Goal: Task Accomplishment & Management: Complete application form

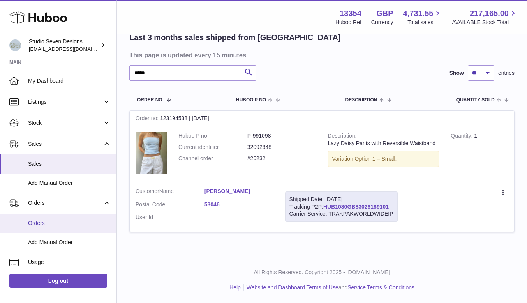
click at [41, 223] on span "Orders" at bounding box center [69, 222] width 83 height 7
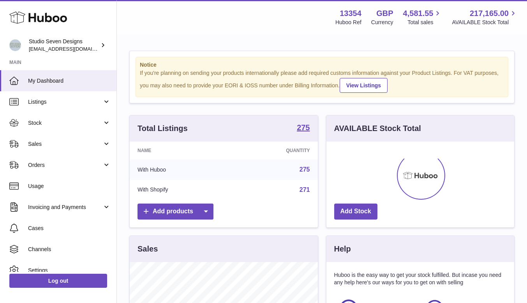
scroll to position [121, 188]
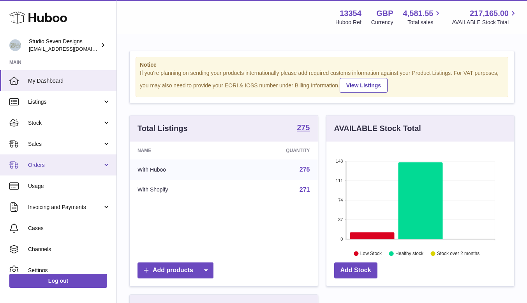
click at [57, 170] on link "Orders" at bounding box center [58, 164] width 116 height 21
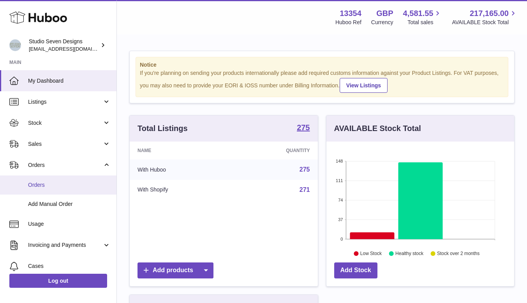
click at [53, 179] on link "Orders" at bounding box center [58, 184] width 116 height 19
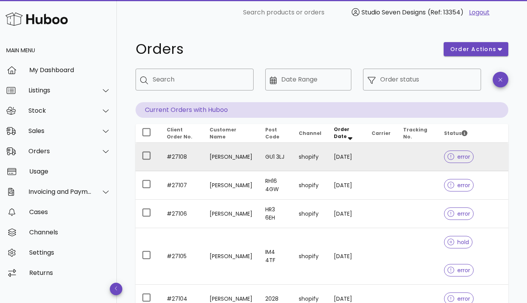
click at [423, 158] on td at bounding box center [417, 157] width 40 height 28
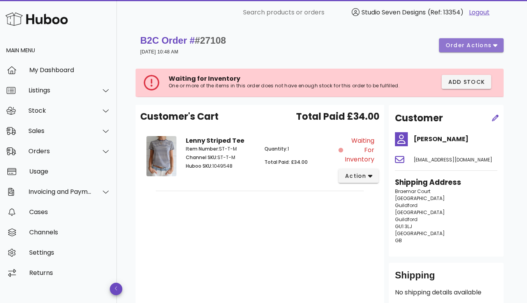
click at [495, 49] on button "order actions" at bounding box center [471, 45] width 65 height 14
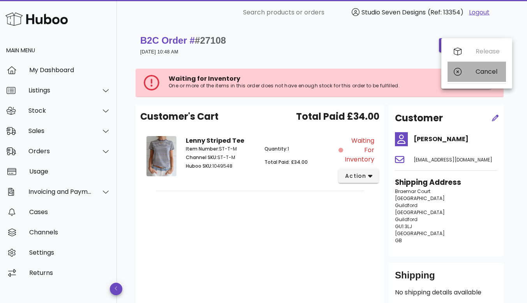
click at [481, 74] on div "Cancel" at bounding box center [487, 71] width 24 height 7
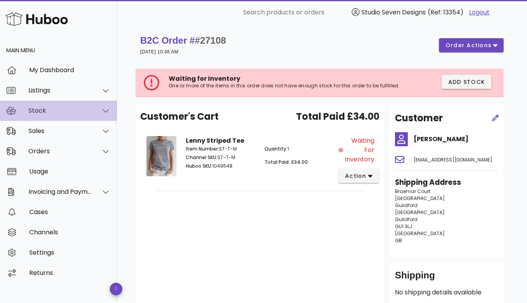
click at [50, 105] on div "Stock" at bounding box center [58, 110] width 117 height 20
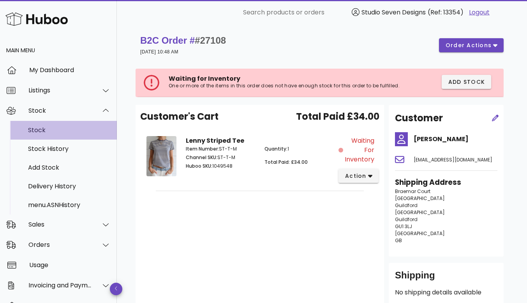
click at [48, 129] on div "Stock" at bounding box center [69, 129] width 83 height 7
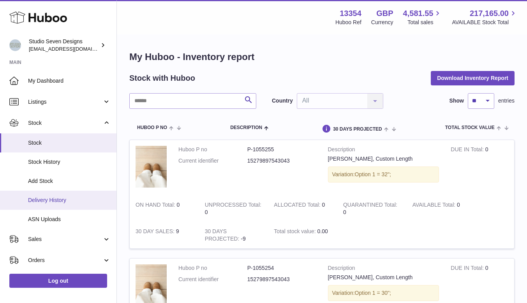
click at [58, 202] on span "Delivery History" at bounding box center [69, 199] width 83 height 7
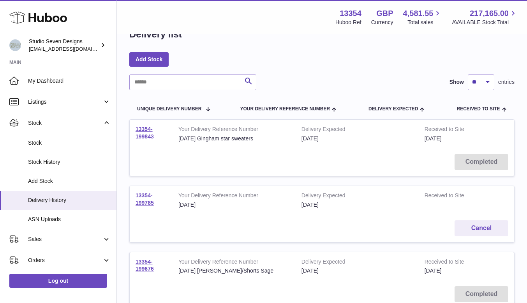
scroll to position [20, 0]
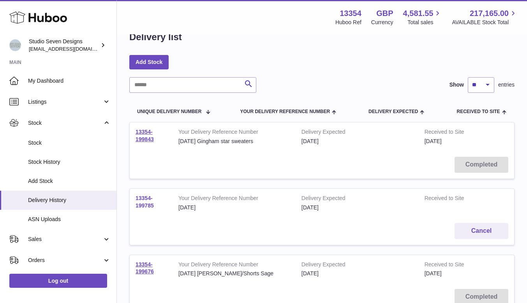
click at [143, 204] on link "13354-199785" at bounding box center [144, 202] width 18 height 14
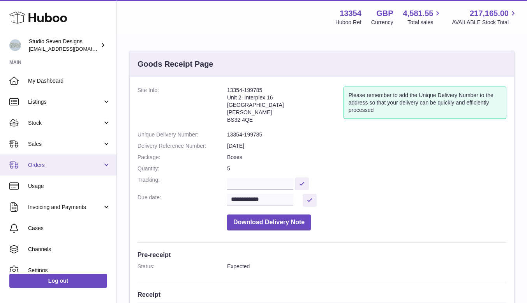
click at [58, 161] on span "Orders" at bounding box center [65, 164] width 74 height 7
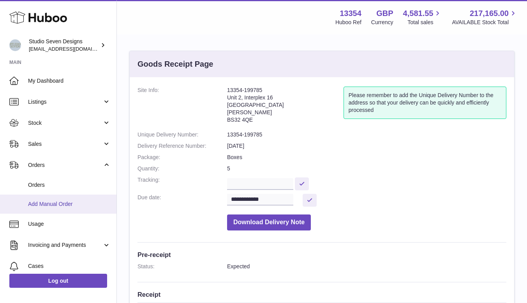
click at [54, 201] on span "Add Manual Order" at bounding box center [69, 203] width 83 height 7
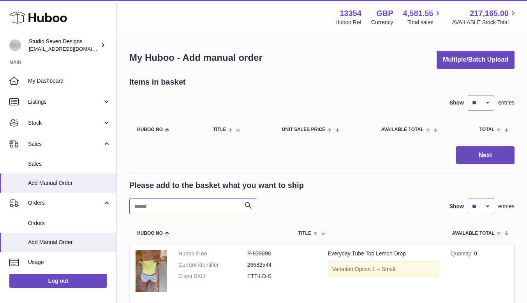
click at [183, 199] on input "text" at bounding box center [192, 206] width 127 height 16
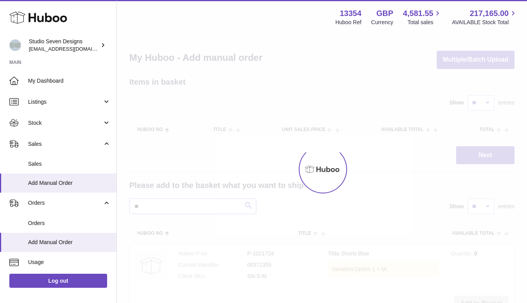
type input "*"
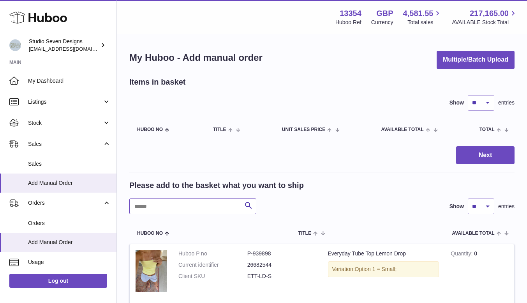
click at [159, 203] on input "text" at bounding box center [192, 206] width 127 height 16
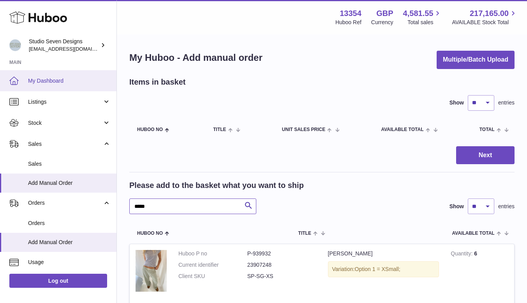
type input "****"
click at [63, 78] on span "My Dashboard" at bounding box center [69, 80] width 83 height 7
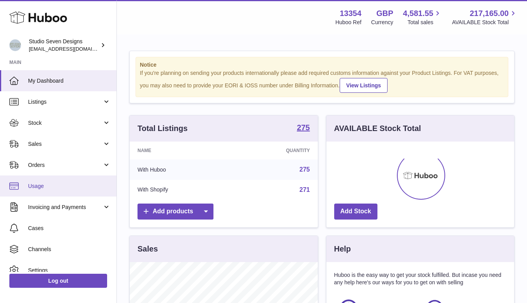
scroll to position [121, 188]
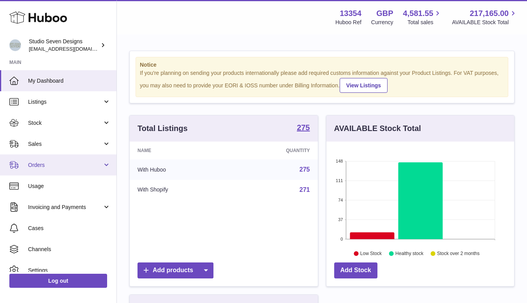
click at [81, 171] on link "Orders" at bounding box center [58, 164] width 116 height 21
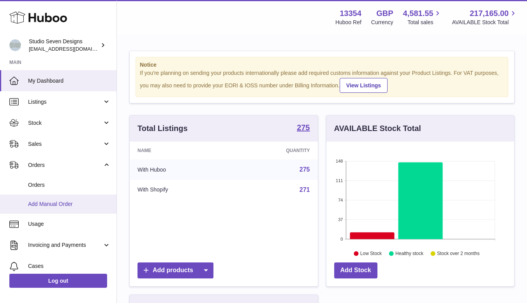
click at [72, 206] on span "Add Manual Order" at bounding box center [69, 203] width 83 height 7
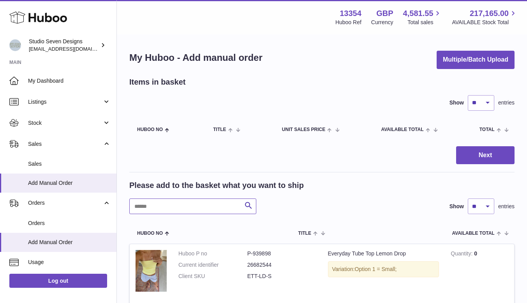
click at [165, 210] on input "text" at bounding box center [192, 206] width 127 height 16
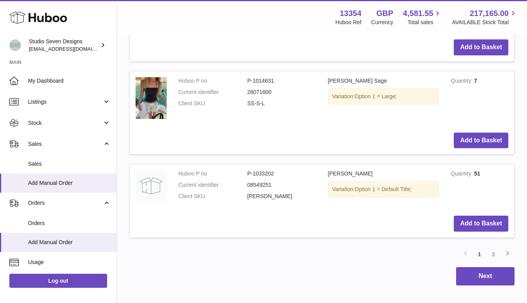
scroll to position [916, 0]
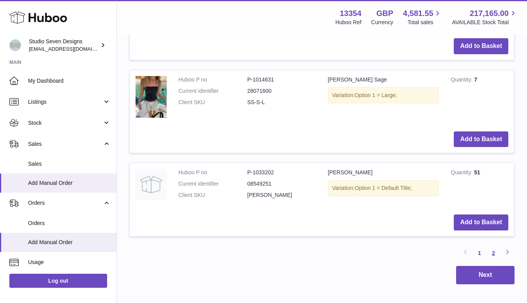
type input "****"
click at [495, 252] on link "2" at bounding box center [493, 253] width 14 height 14
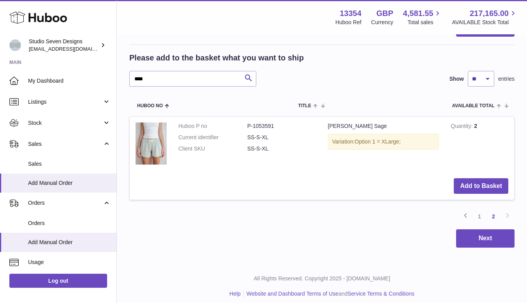
scroll to position [134, 0]
